Goal: Task Accomplishment & Management: Manage account settings

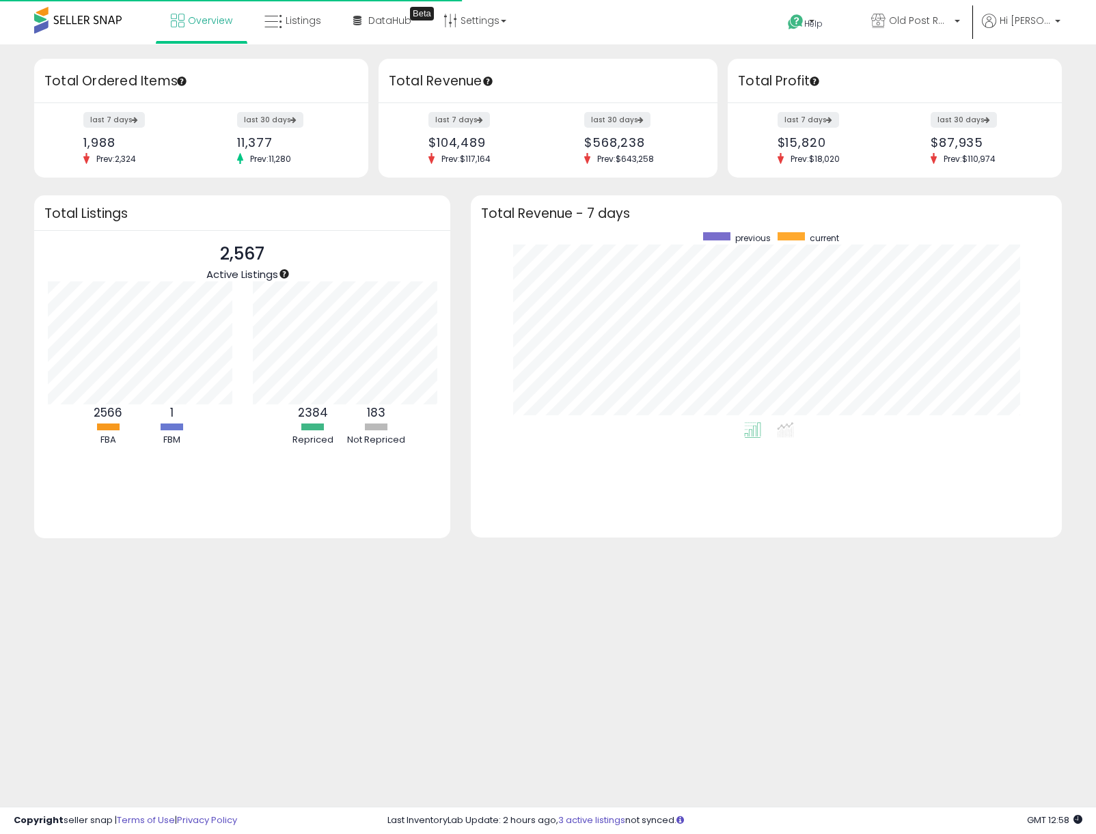
scroll to position [190, 563]
click at [307, 25] on span "Listings" at bounding box center [304, 21] width 36 height 14
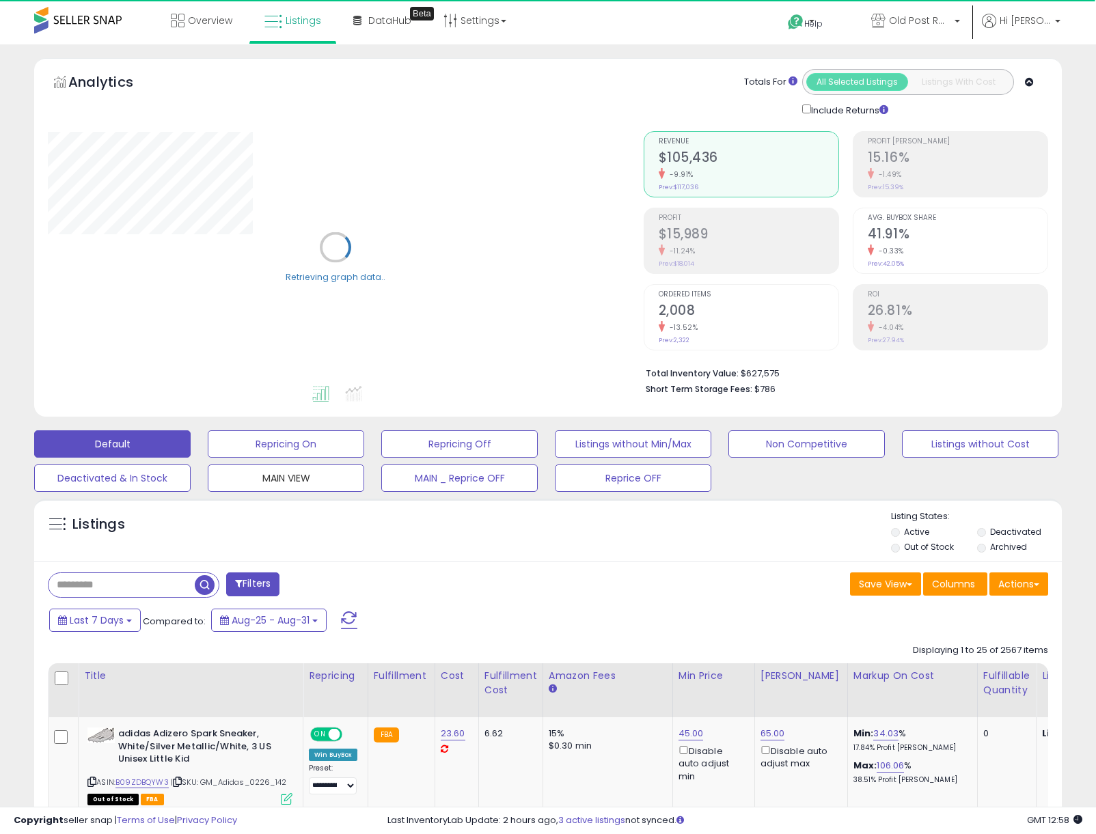
drag, startPoint x: 272, startPoint y: 469, endPoint x: 147, endPoint y: 3, distance: 482.3
click at [272, 469] on button "MAIN VIEW" at bounding box center [286, 477] width 156 height 27
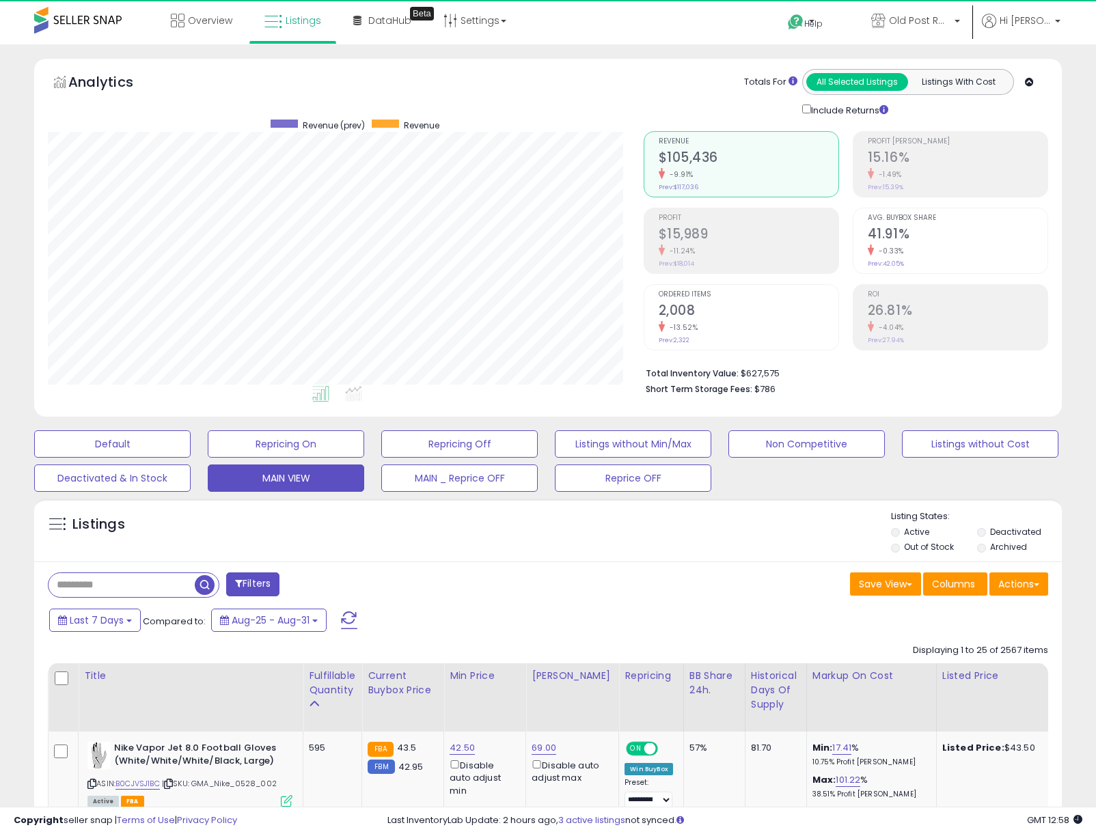
scroll to position [280, 595]
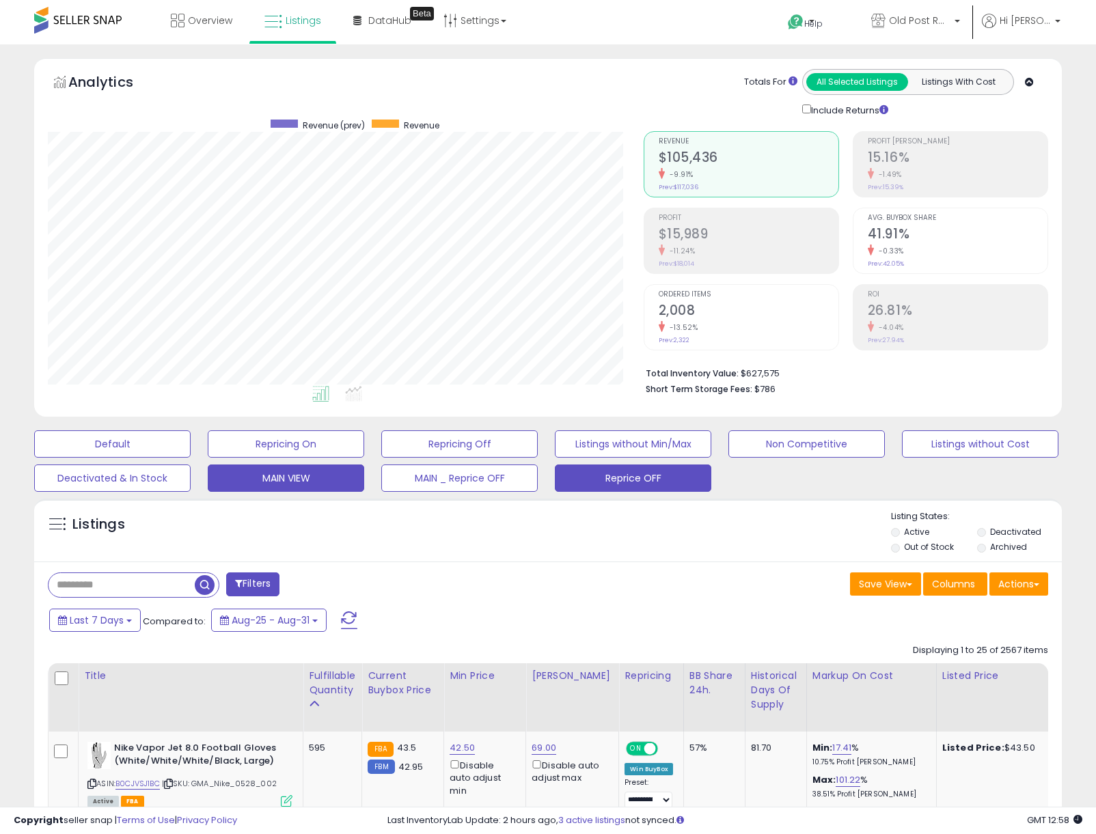
drag, startPoint x: 615, startPoint y: 493, endPoint x: 616, endPoint y: 484, distance: 8.2
click at [616, 484] on button "Reprice OFF" at bounding box center [633, 477] width 156 height 27
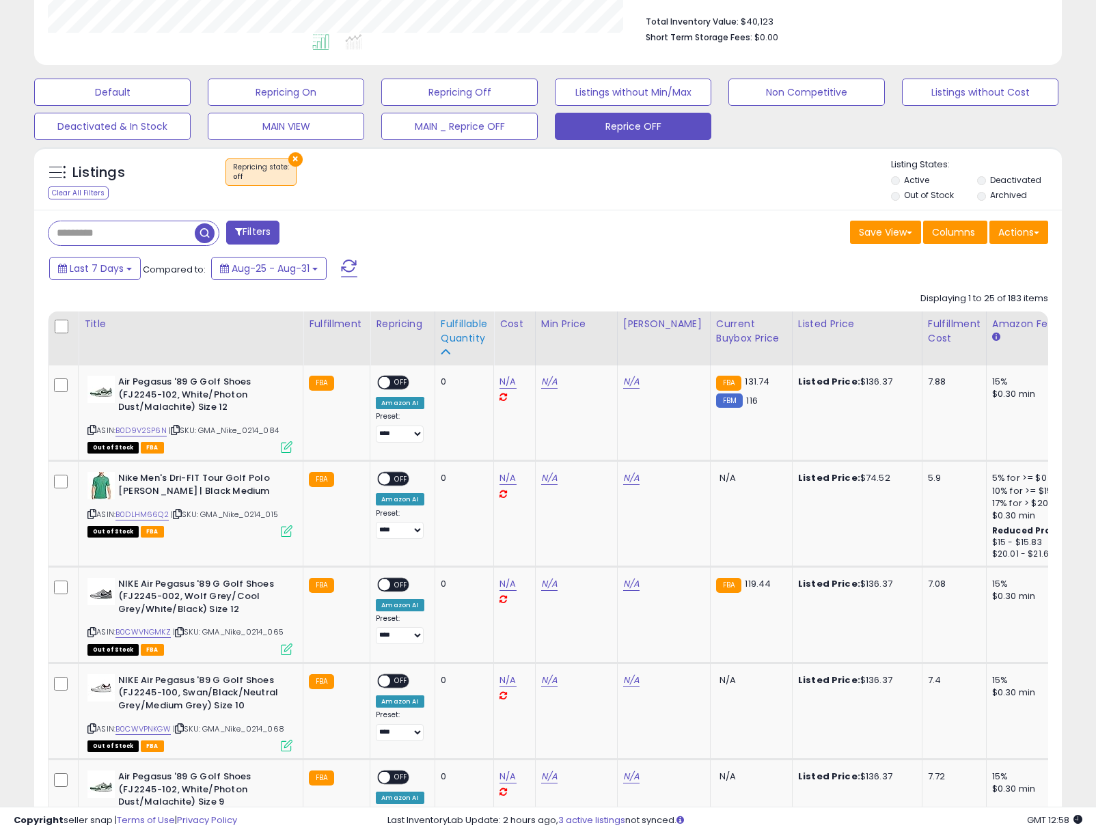
click at [467, 319] on div "Fulfillable Quantity" at bounding box center [464, 331] width 47 height 29
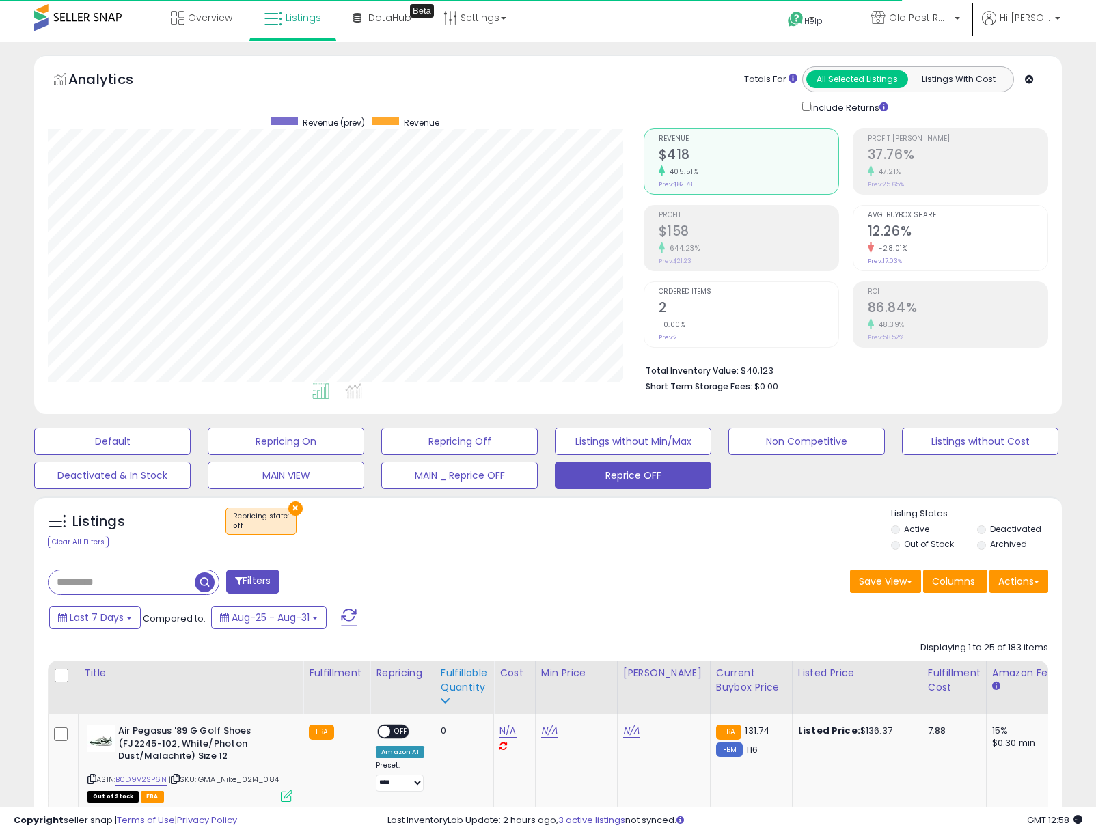
scroll to position [352, 0]
